Goal: Task Accomplishment & Management: Complete application form

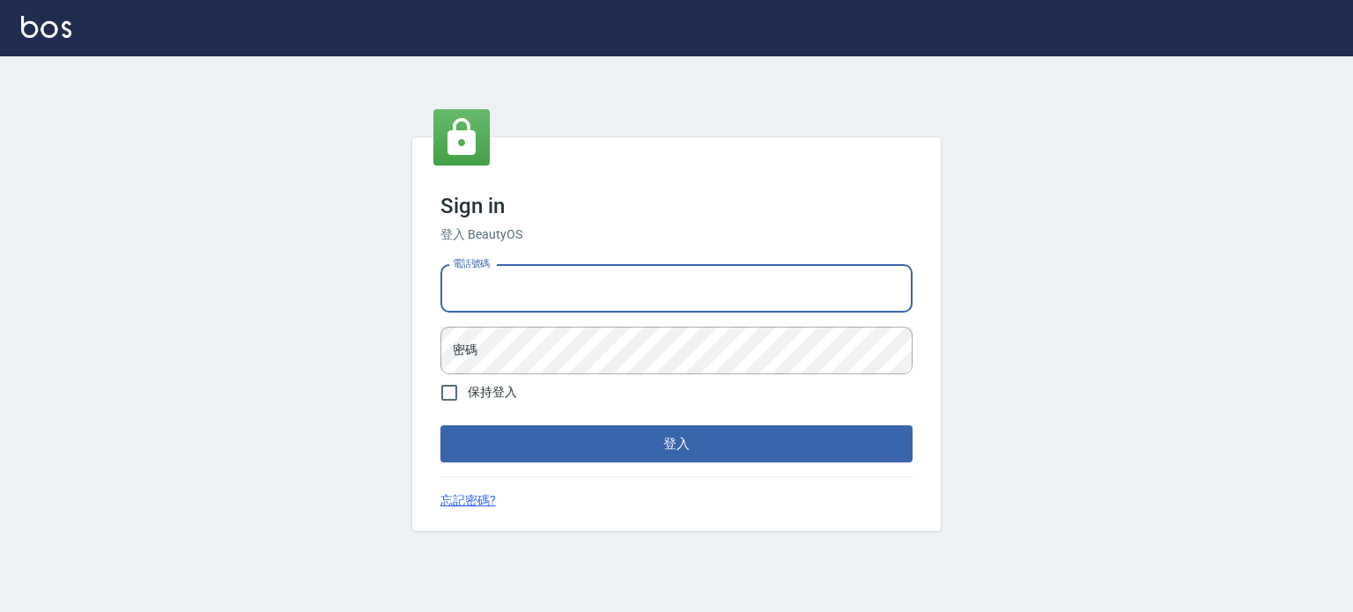
click at [564, 280] on input "電話號碼" at bounding box center [677, 289] width 472 height 48
type input "0977239969"
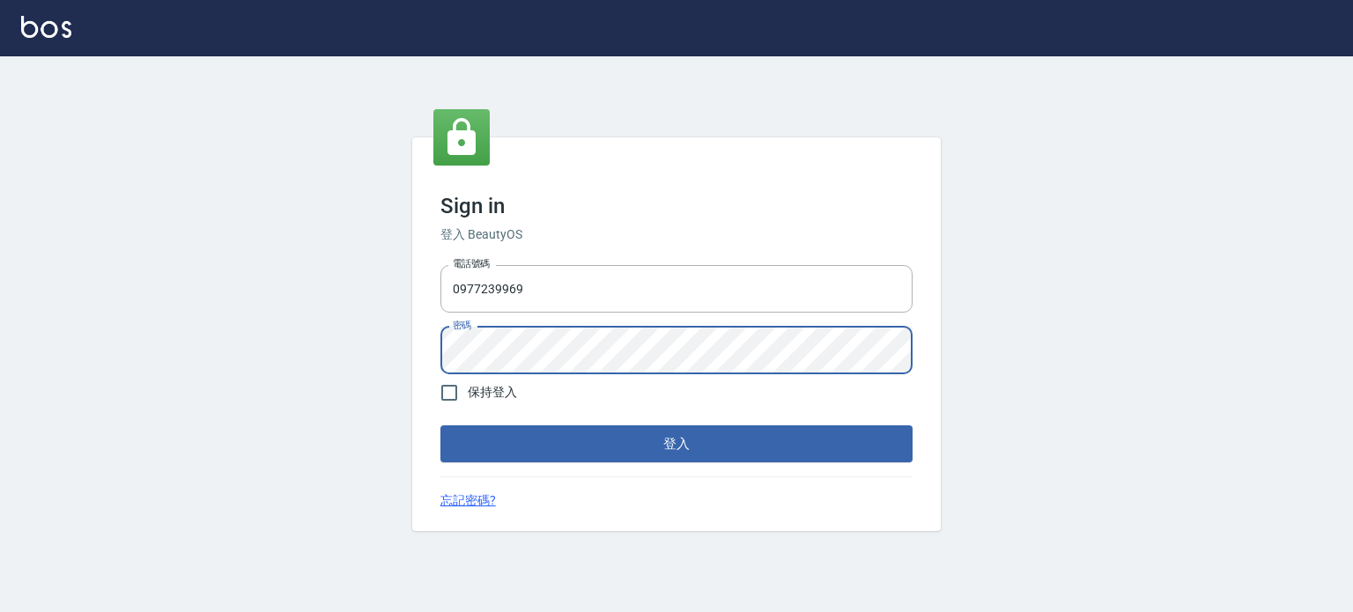
click at [441, 426] on button "登入" at bounding box center [677, 444] width 472 height 37
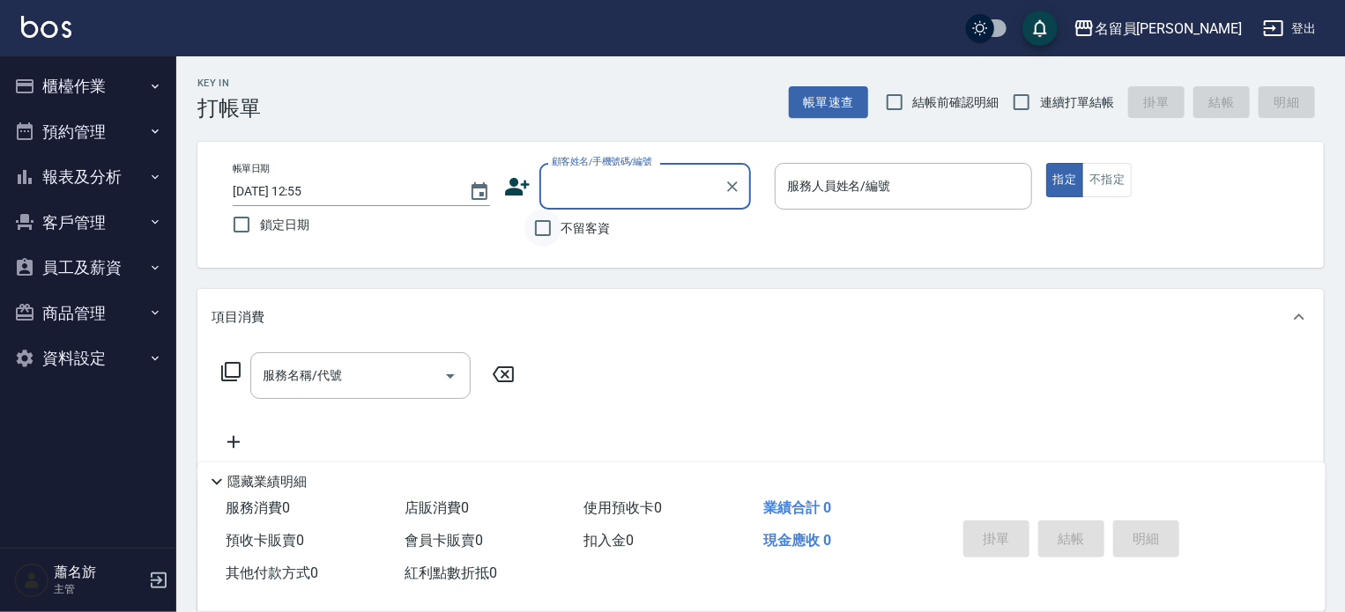
click at [550, 224] on input "不留客資" at bounding box center [542, 228] width 37 height 37
checkbox input "true"
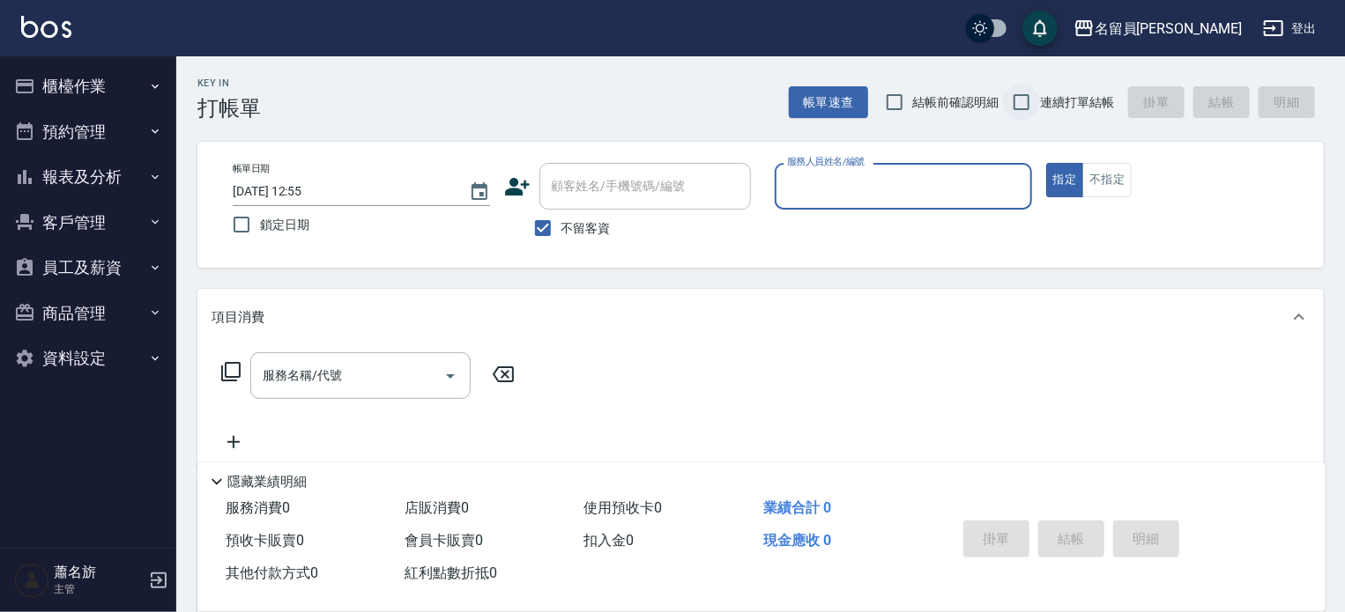
click at [1034, 94] on input "連續打單結帳" at bounding box center [1021, 102] width 37 height 37
checkbox input "true"
click at [881, 184] on div "服務人員姓名/編號 服務人員姓名/編號" at bounding box center [902, 186] width 257 height 47
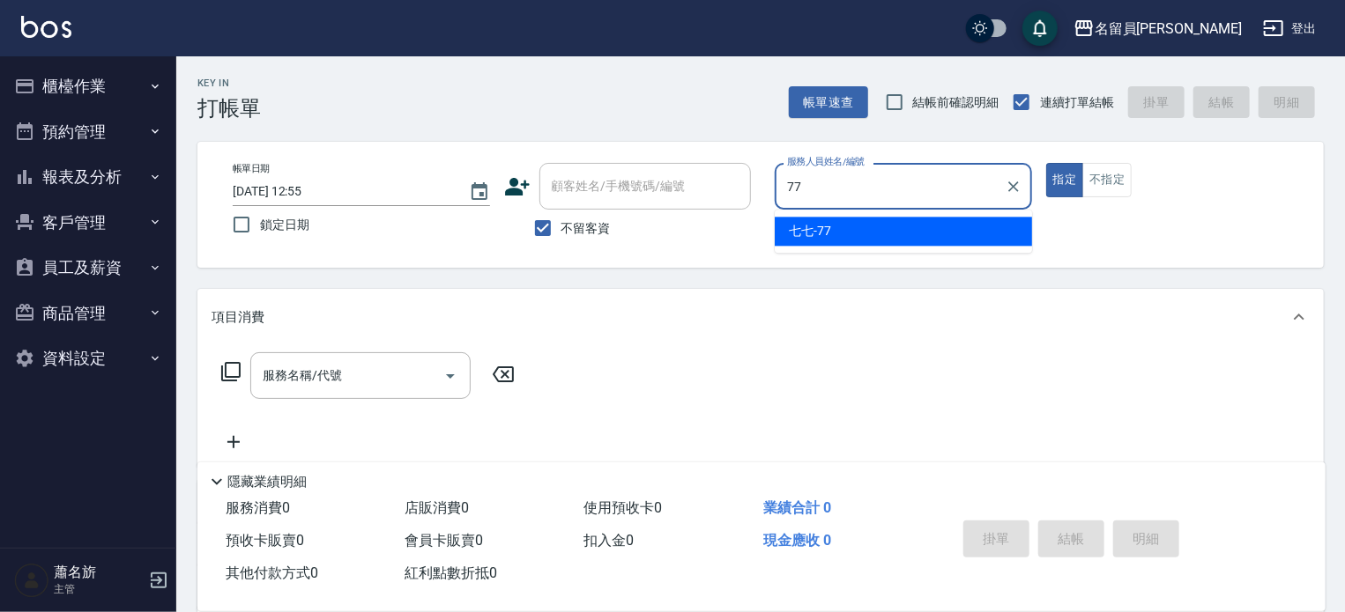
type input "七七-77"
type button "true"
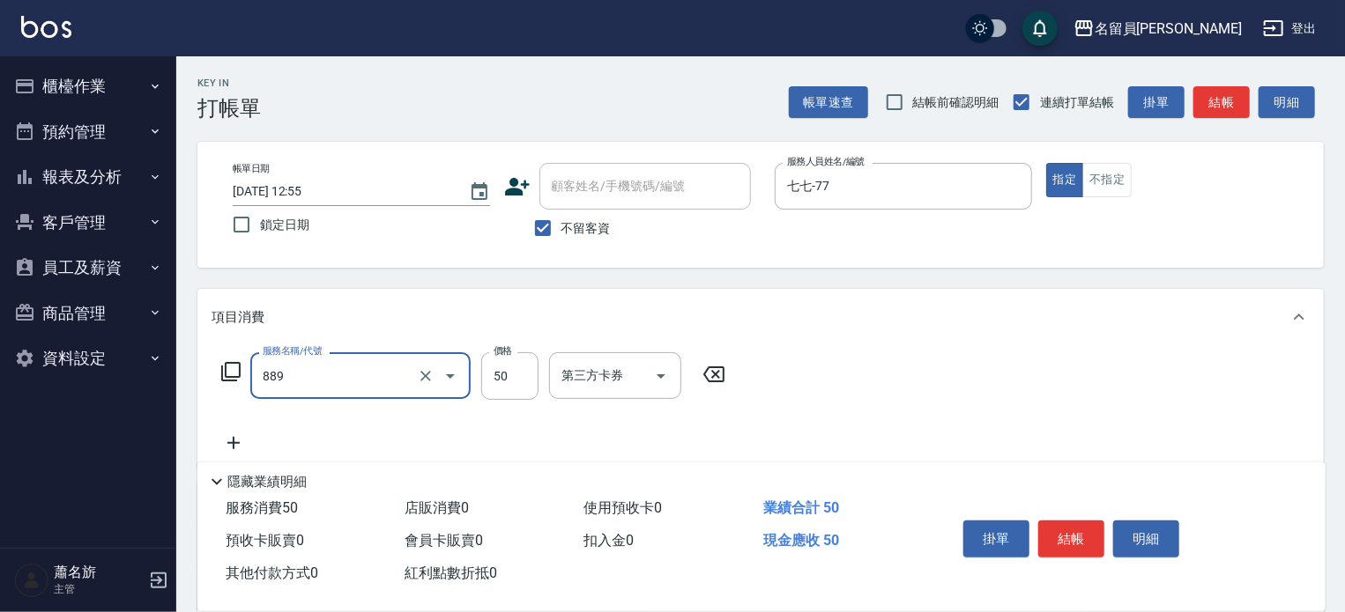
type input "精油(889)"
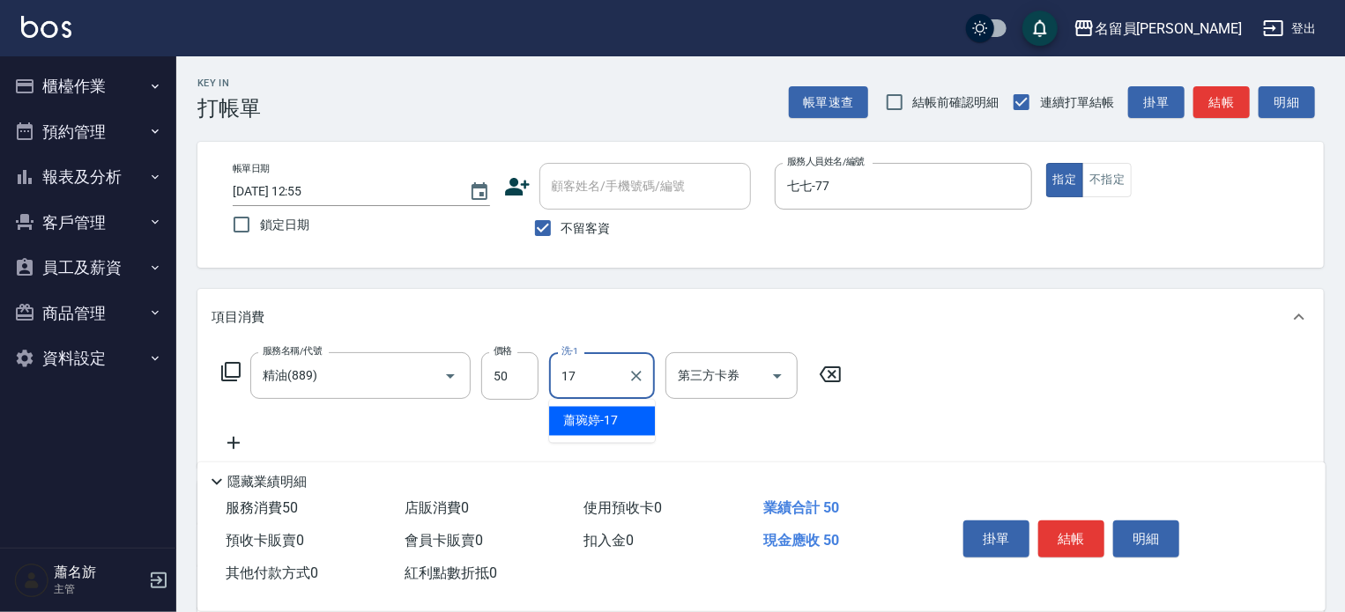
type input "[PERSON_NAME]-17"
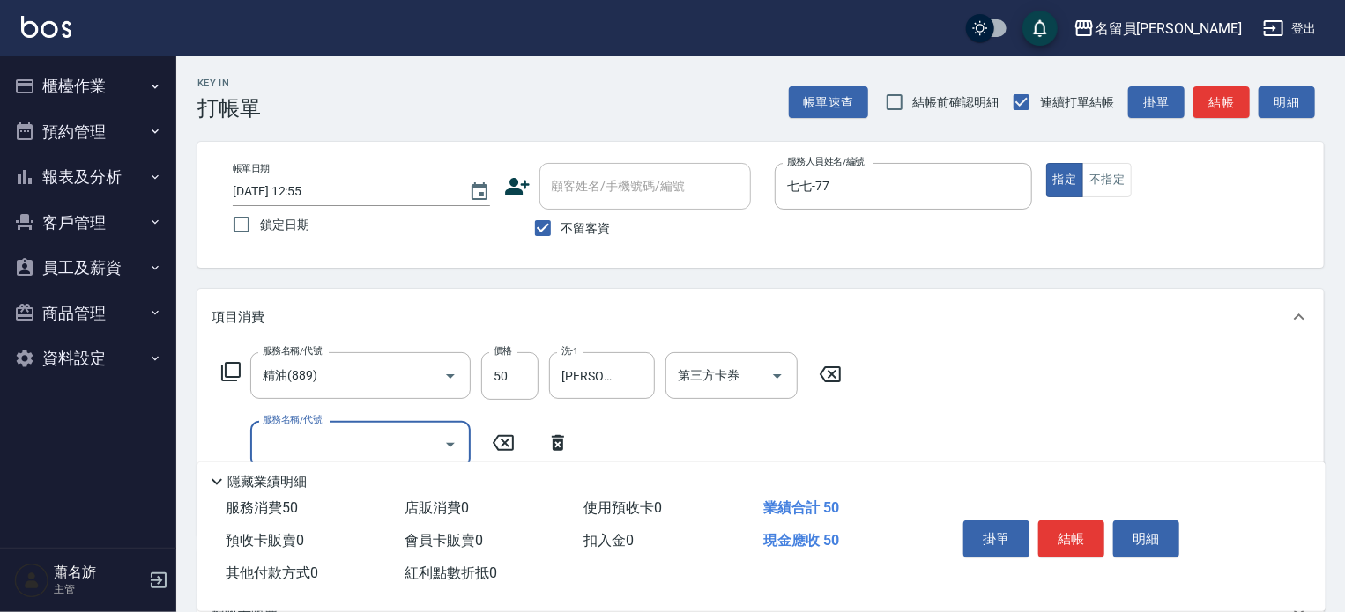
type input "5"
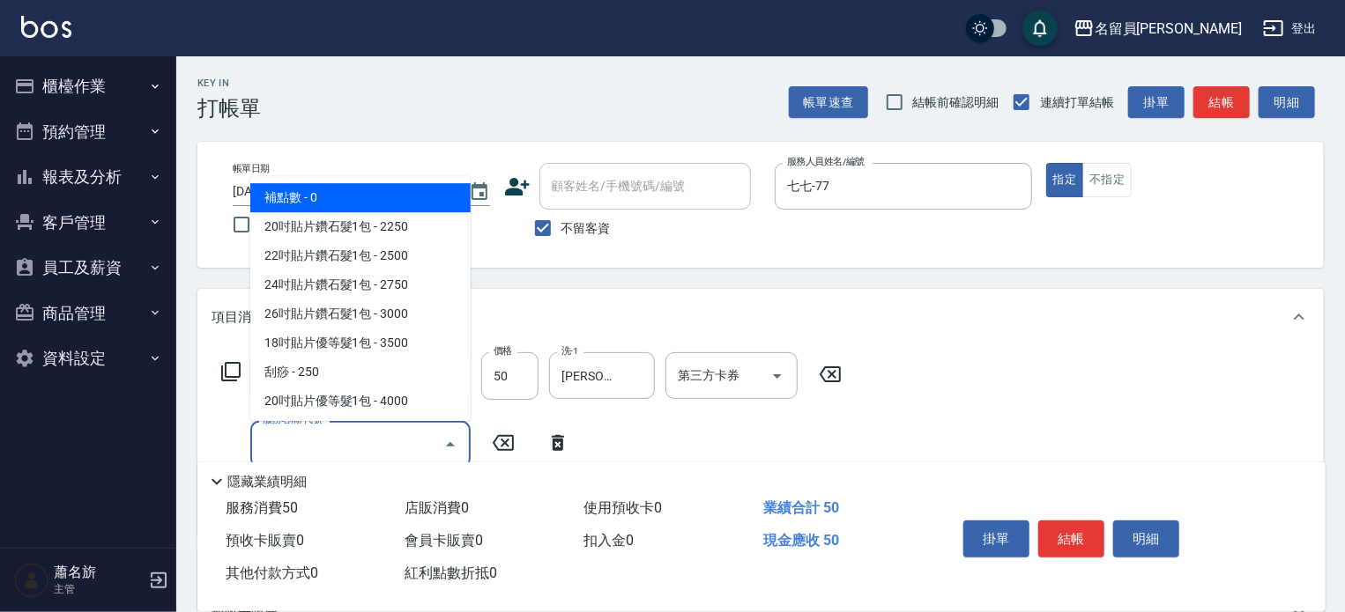
type input "ㄇ"
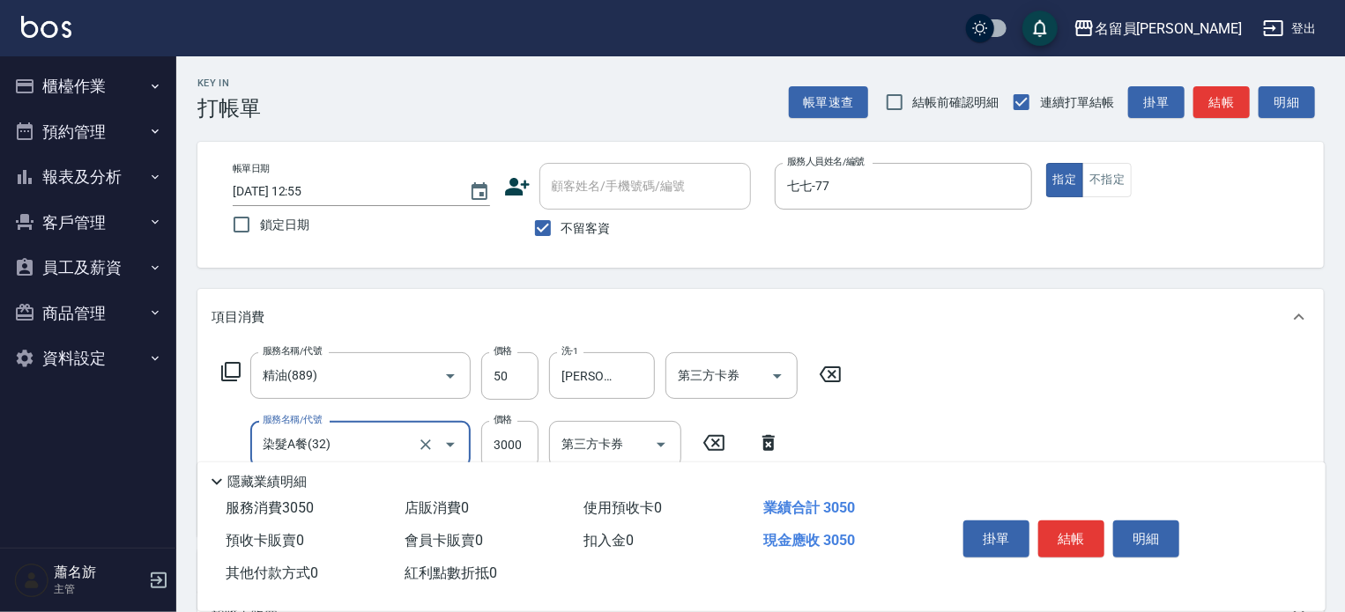
type input "染髮A餐(32)"
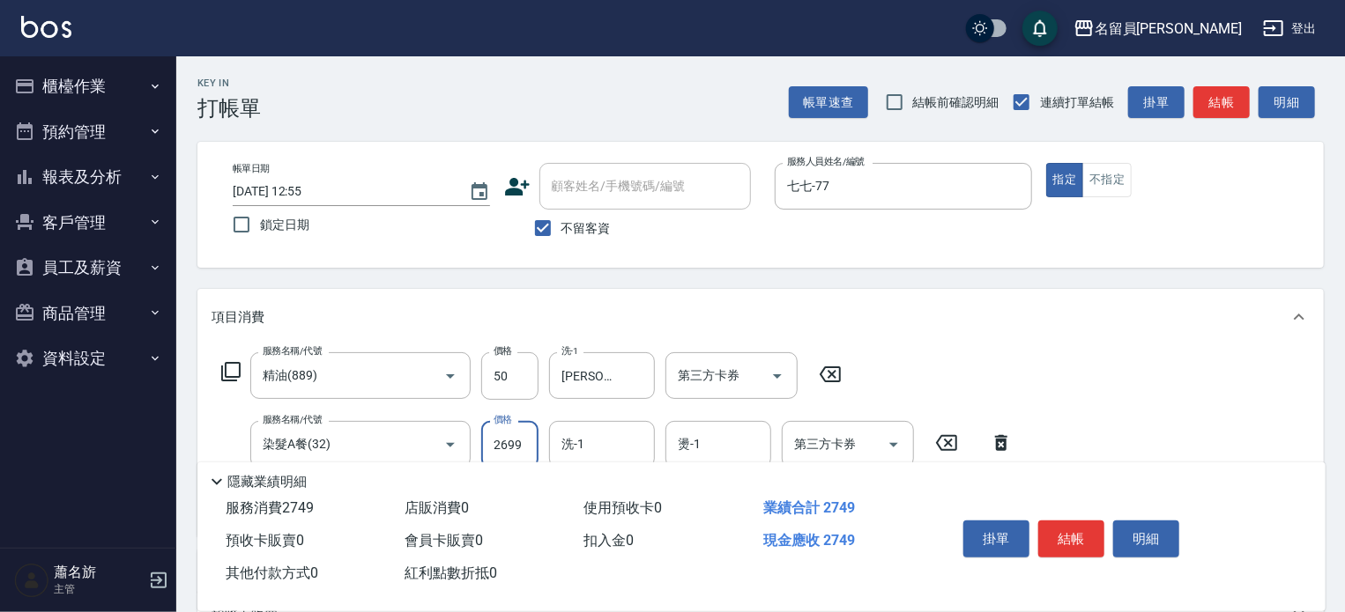
type input "2699"
type input "[PERSON_NAME]-17"
click at [1071, 534] on button "結帳" at bounding box center [1071, 539] width 66 height 37
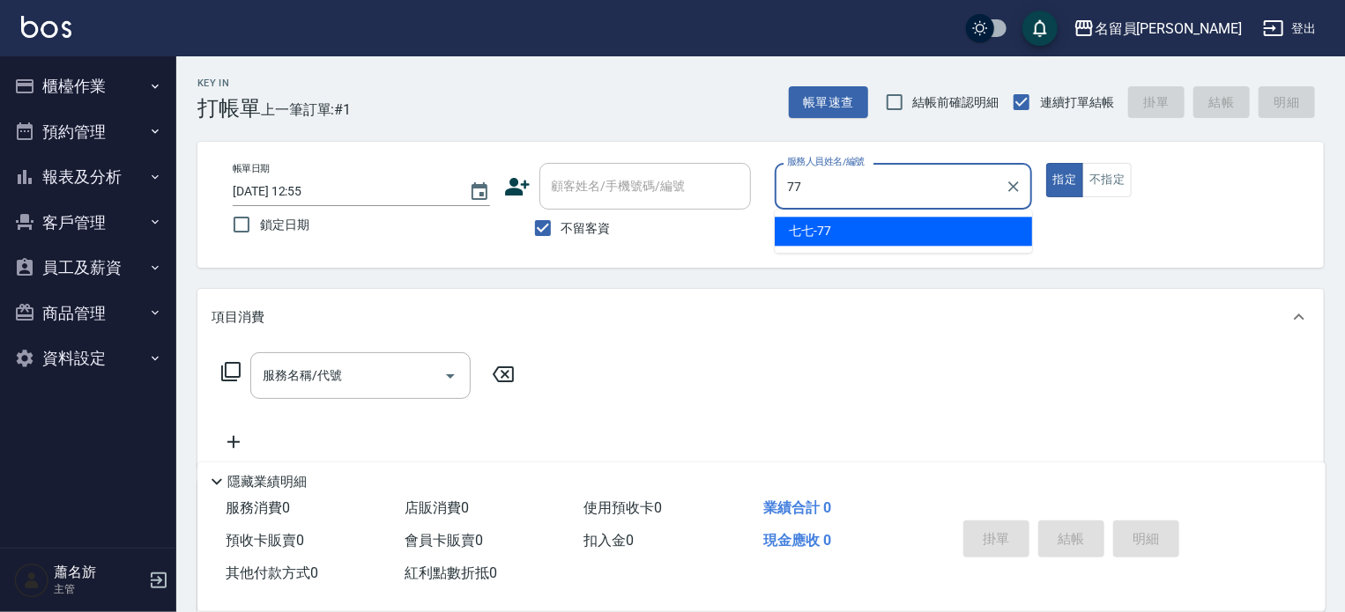
type input "七七-77"
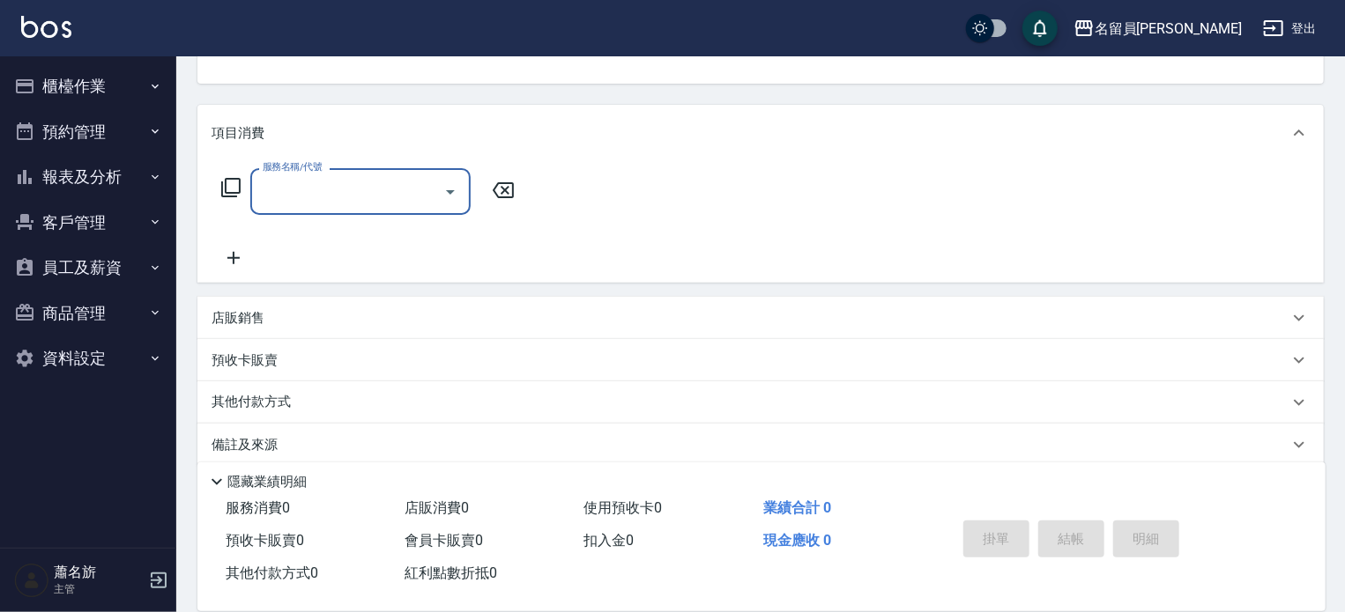
scroll to position [204, 0]
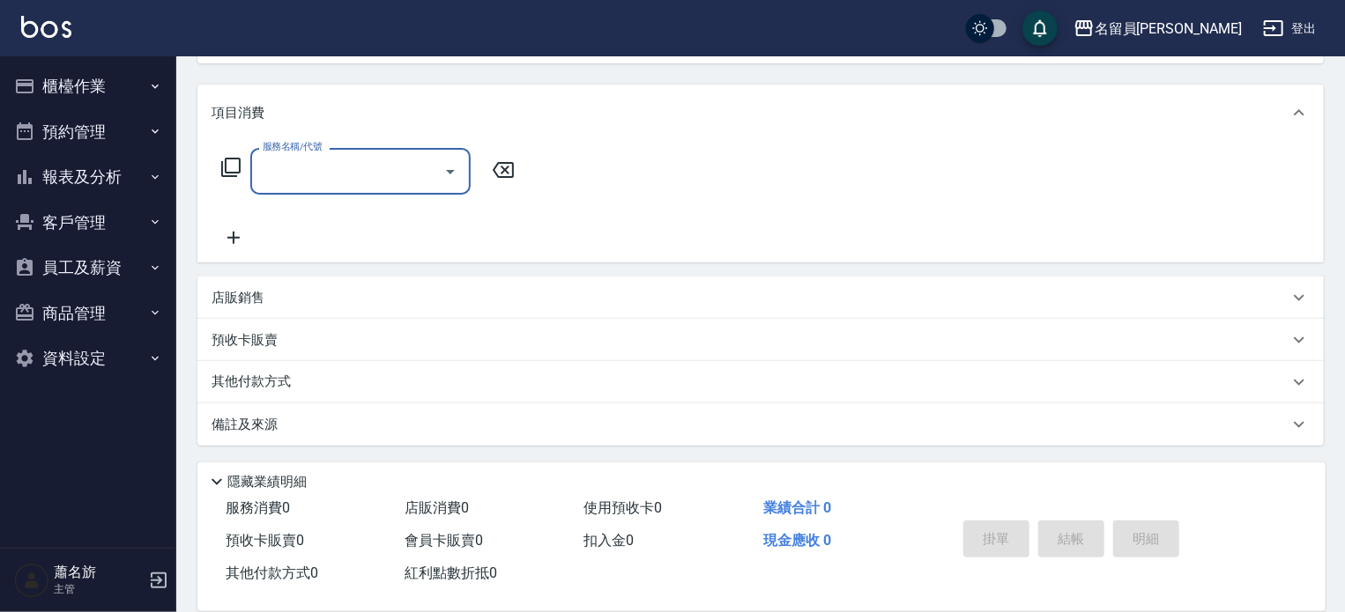
click at [349, 284] on div "店販銷售" at bounding box center [760, 298] width 1126 height 42
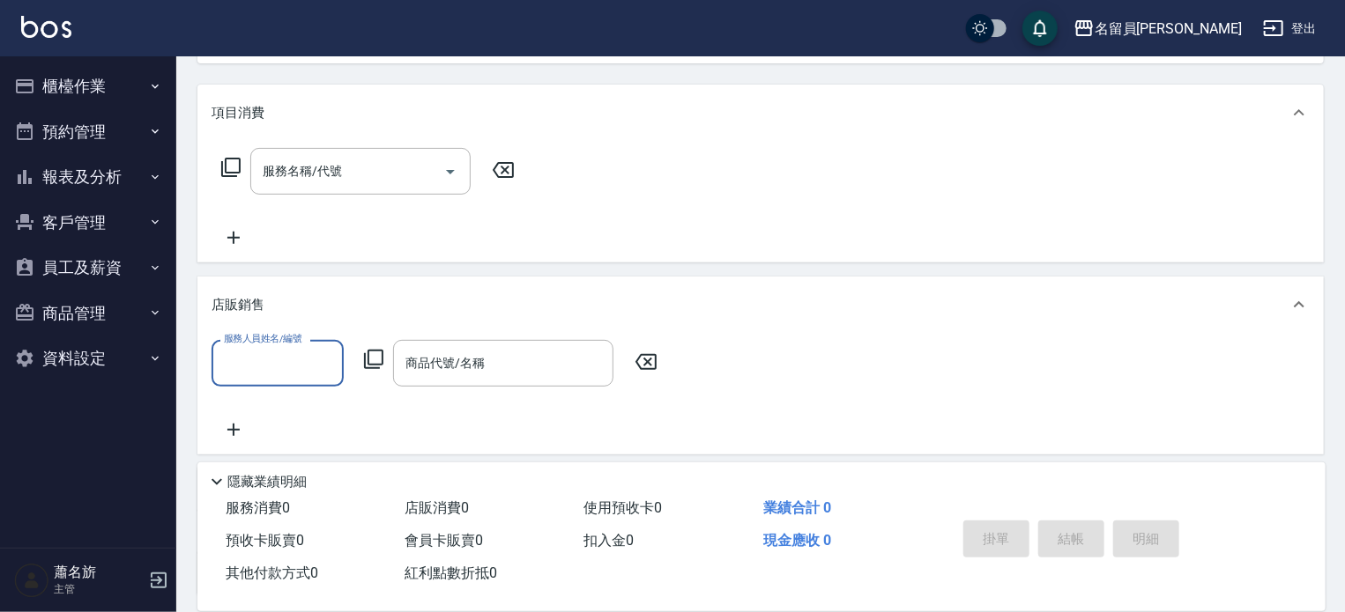
scroll to position [0, 0]
type input "七七-77"
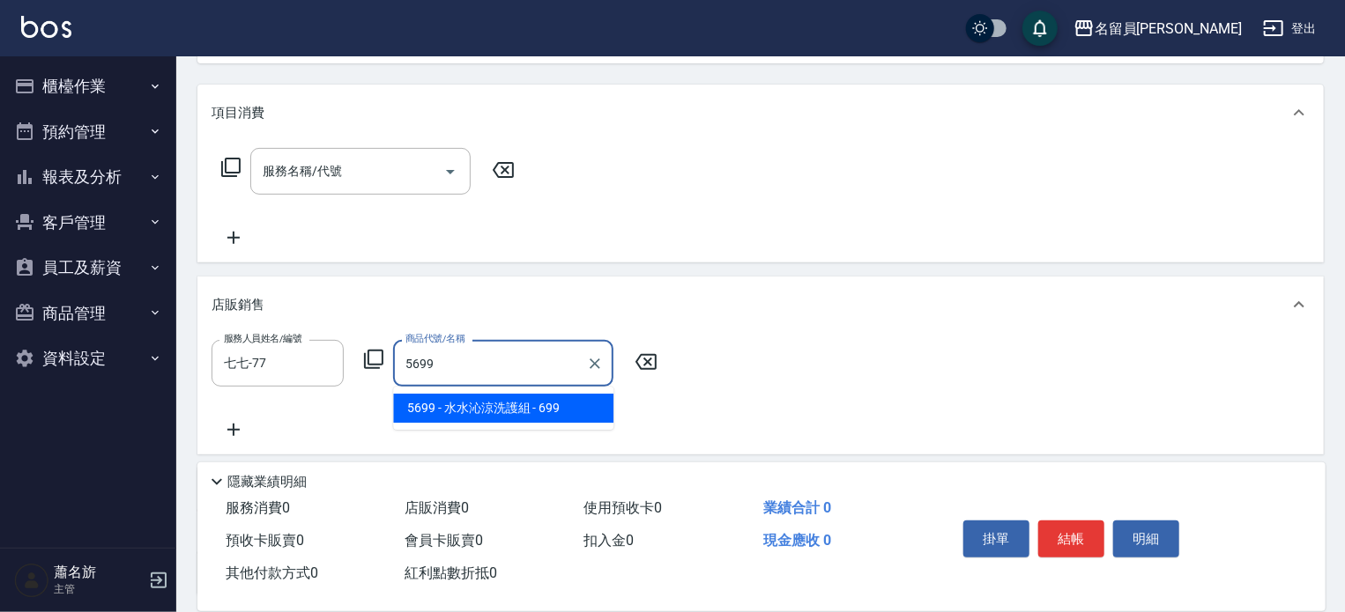
type input "[PERSON_NAME]涼洗護組"
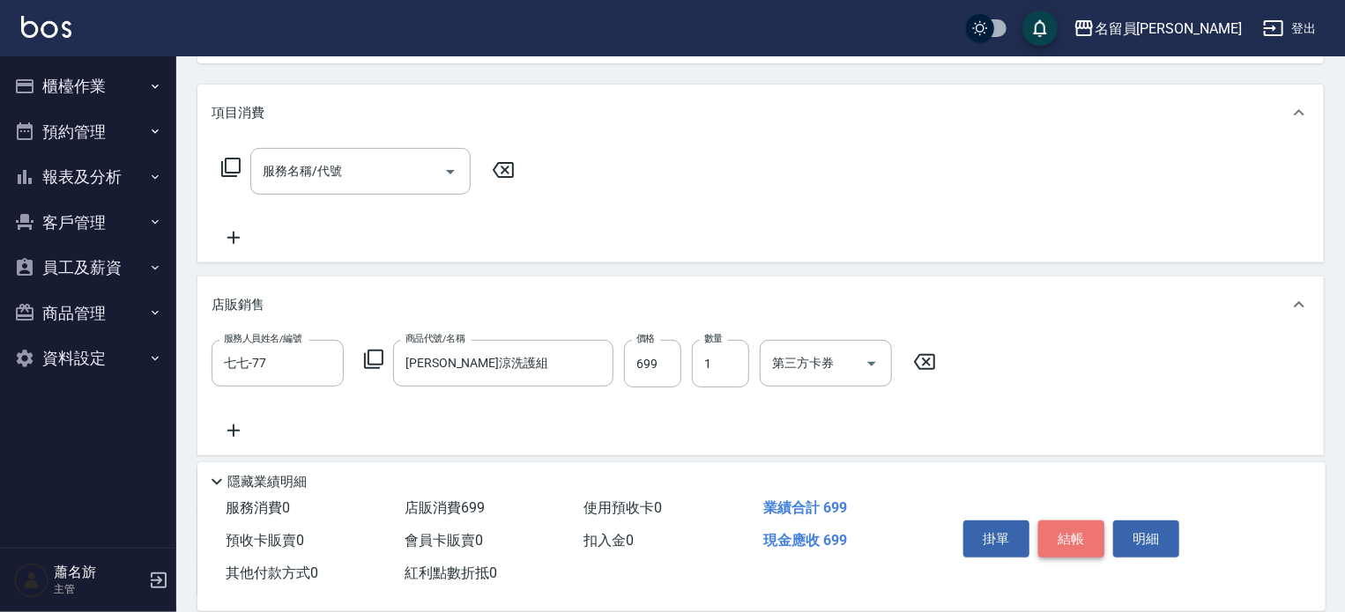
click at [1081, 535] on button "結帳" at bounding box center [1071, 539] width 66 height 37
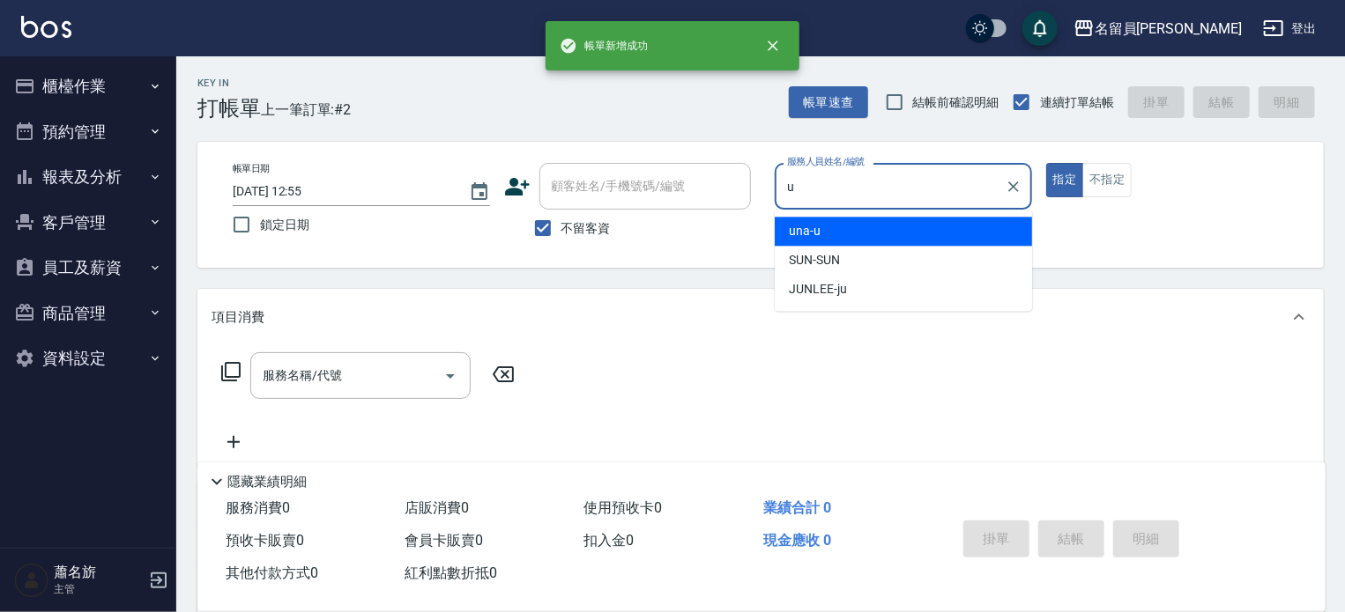
type input "una-u"
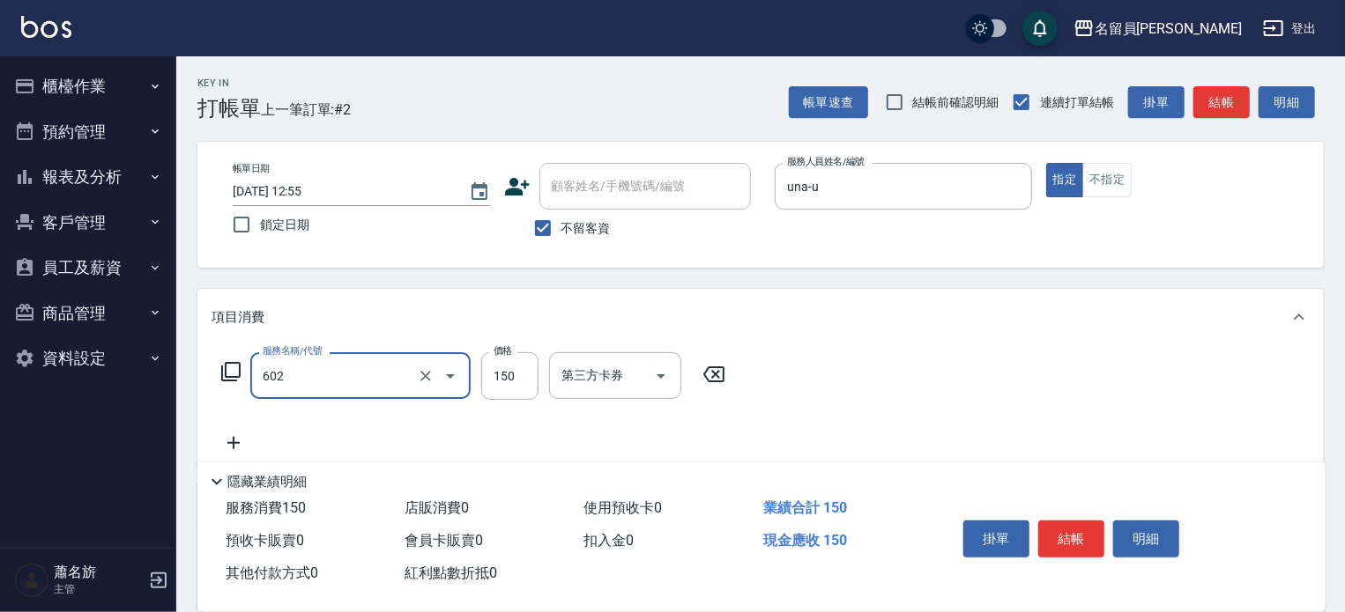
type input "一般洗髮(602)"
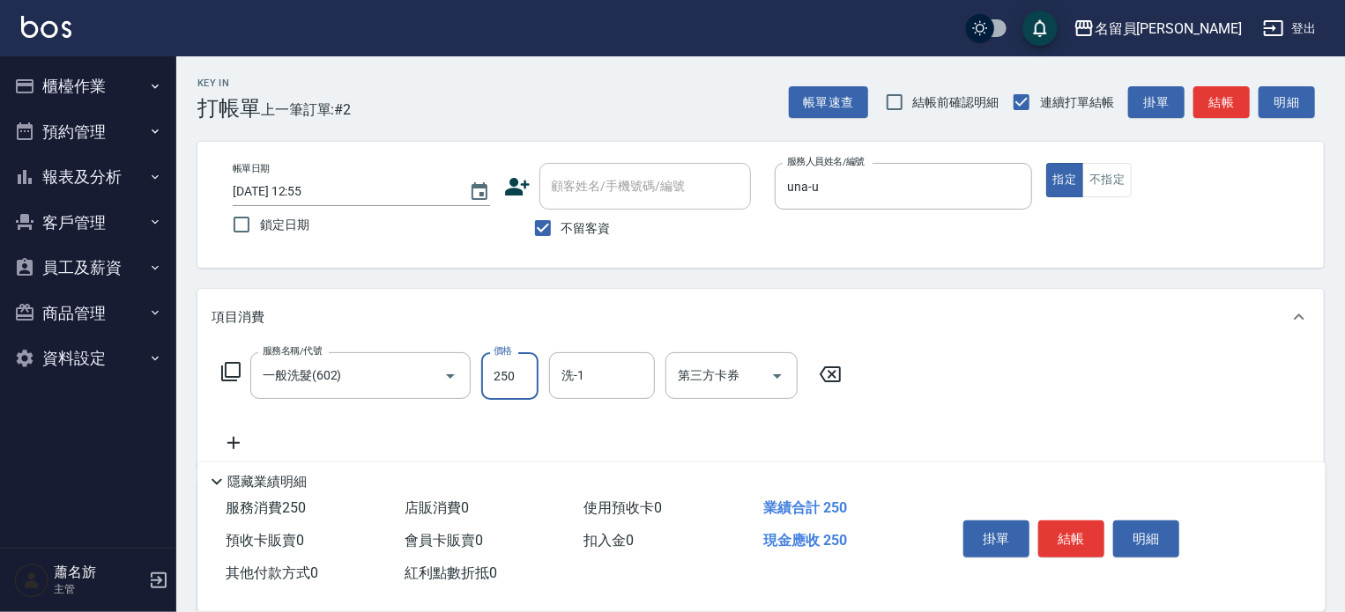
type input "250"
click at [1084, 188] on button "不指定" at bounding box center [1106, 180] width 49 height 34
click at [1070, 542] on button "結帳" at bounding box center [1071, 539] width 66 height 37
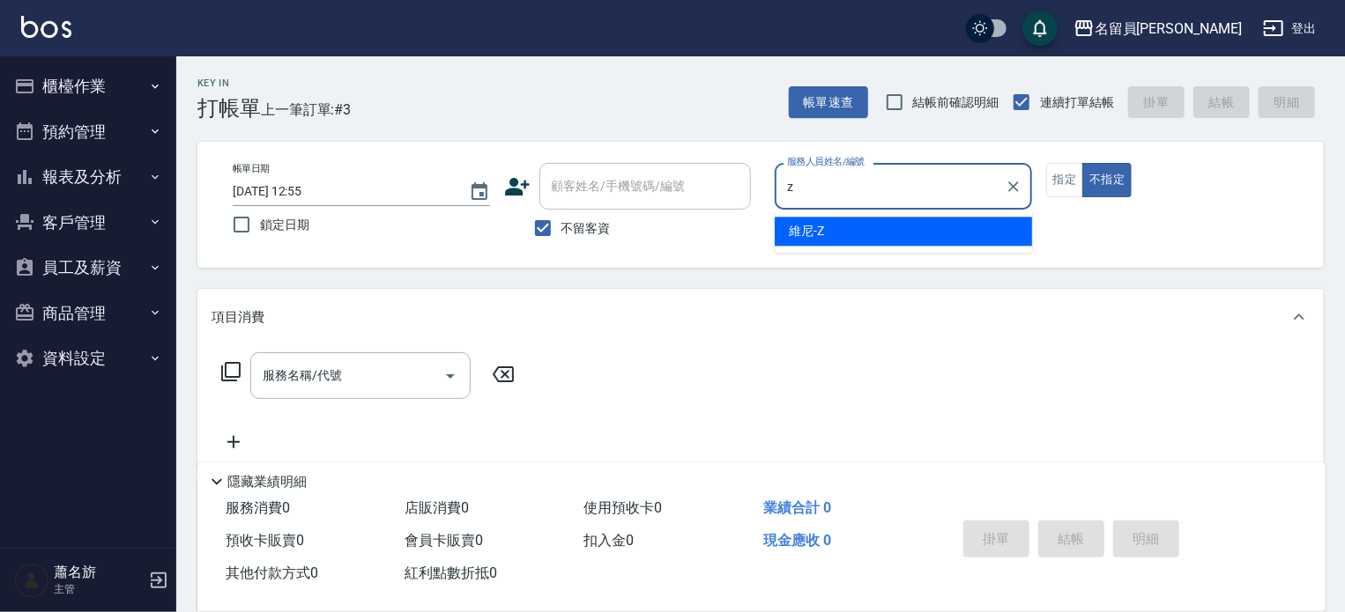
type input "維尼-Z"
type button "false"
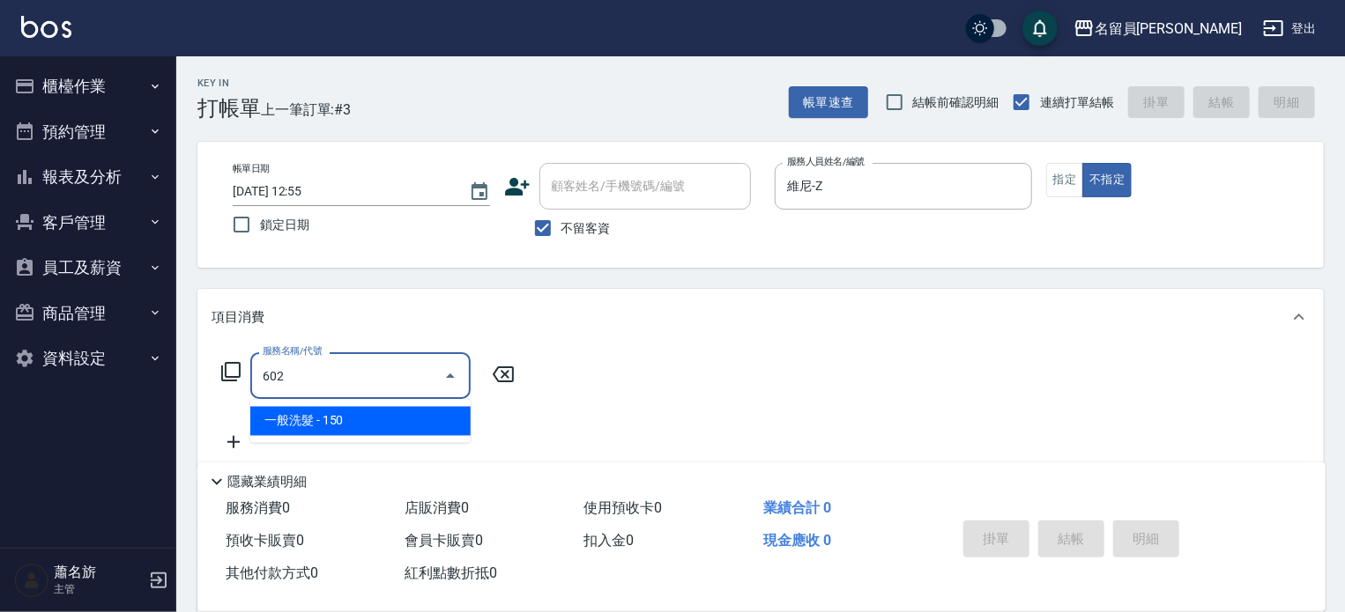
type input "一般洗髮(602)"
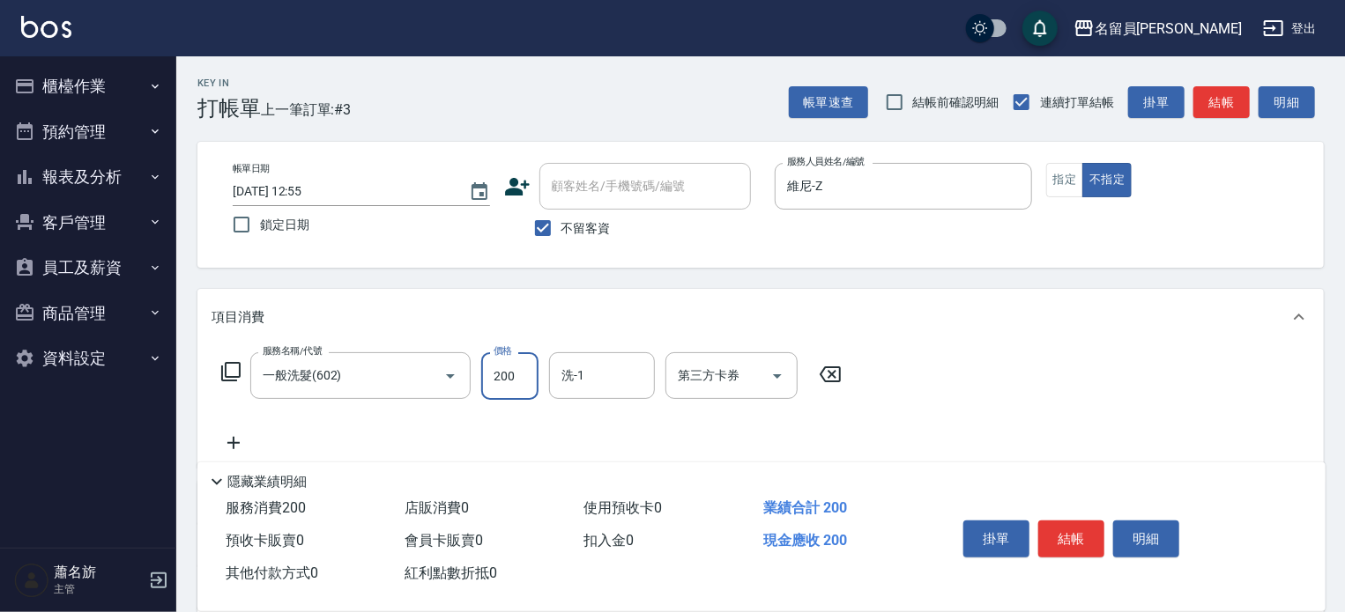
type input "200"
type input "[PERSON_NAME]-45"
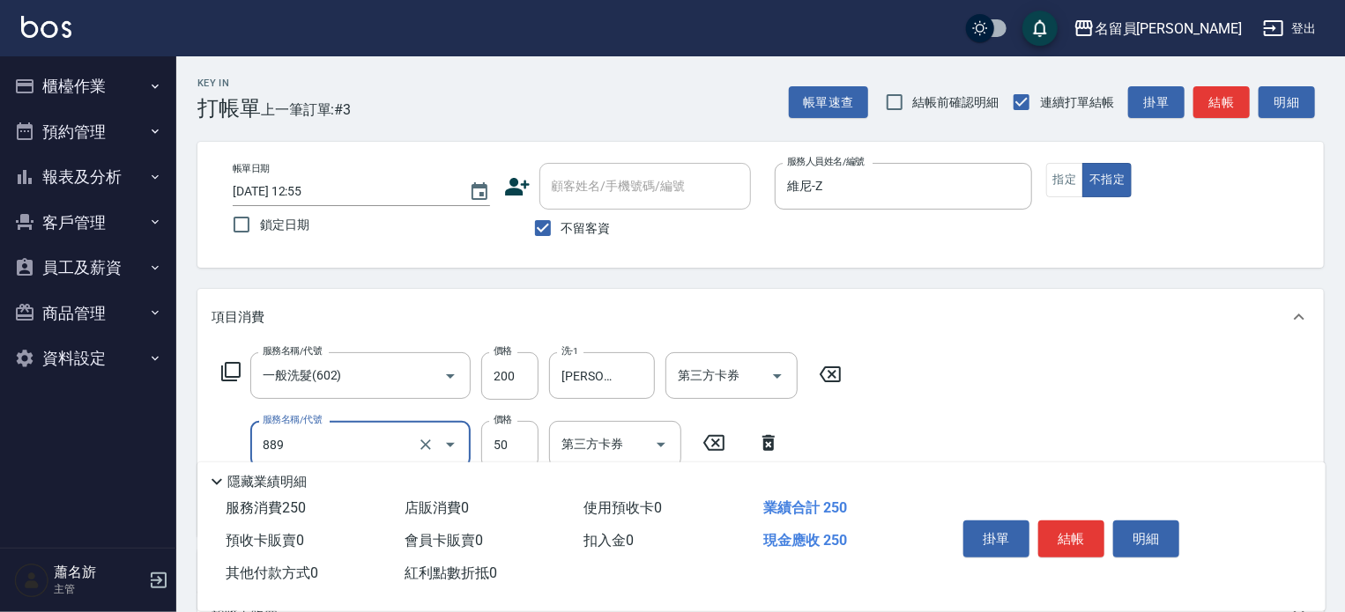
type input "精油(889)"
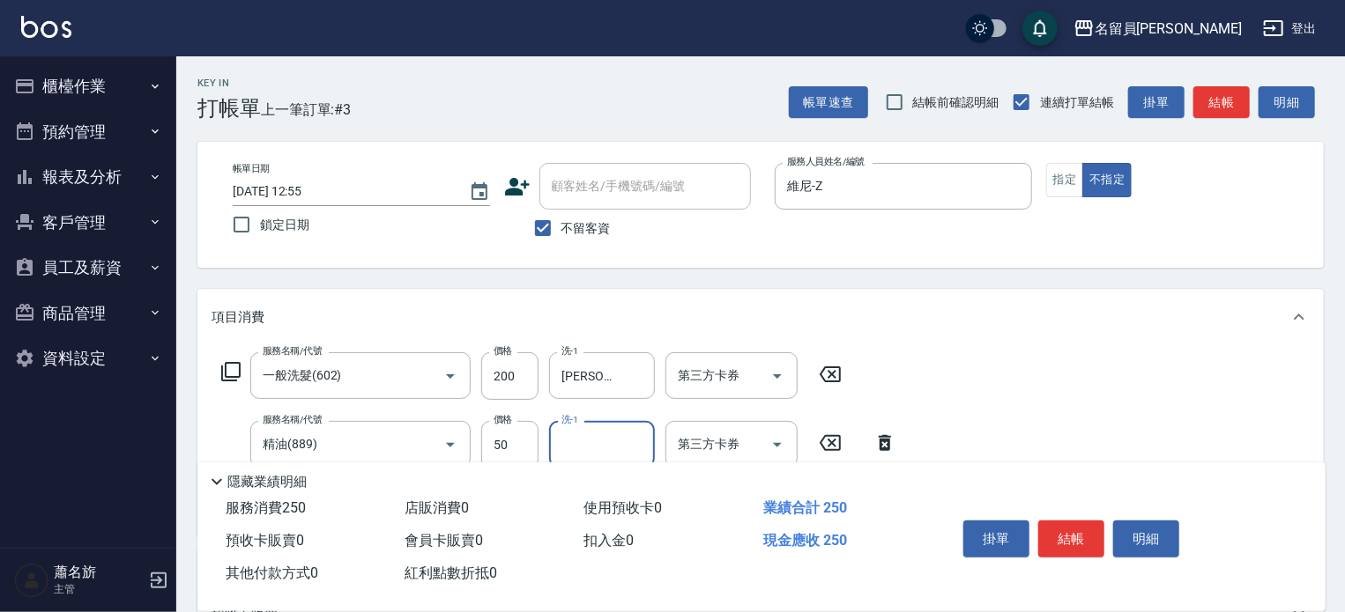
type input "5"
type input "[PERSON_NAME]-45"
type input "瞬間保養(415)"
type input "[PERSON_NAME]-45"
click at [1060, 536] on button "結帳" at bounding box center [1071, 539] width 66 height 37
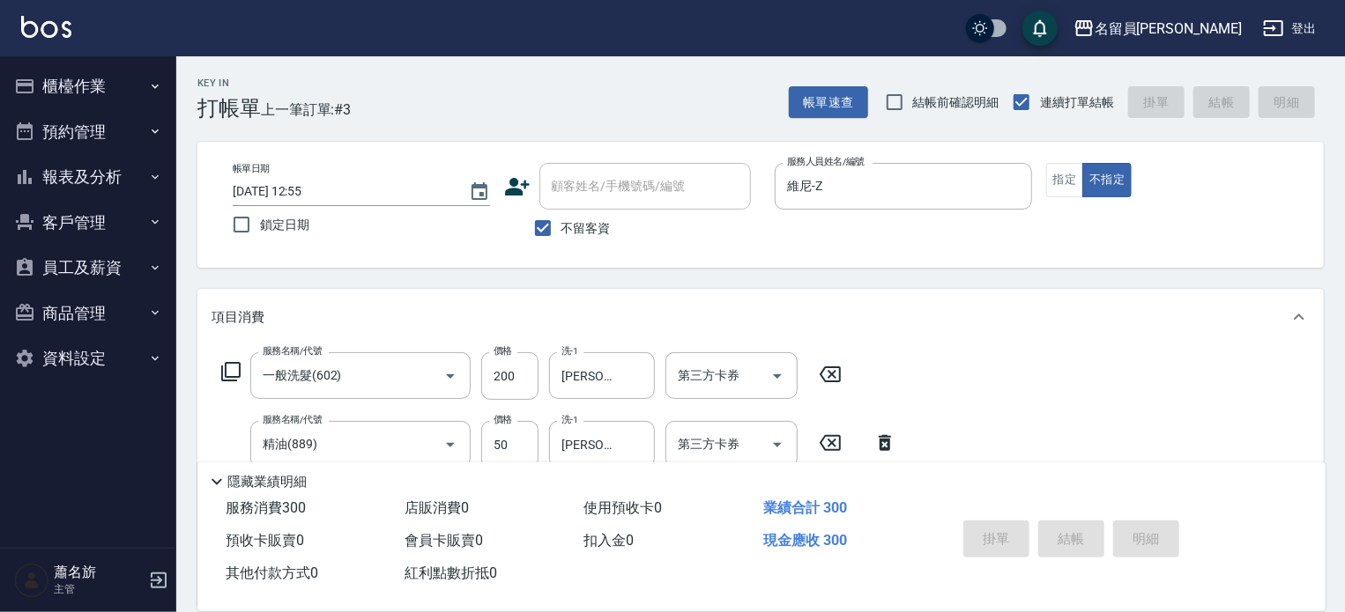
type input "[DATE] 12:56"
